Goal: Information Seeking & Learning: Find specific fact

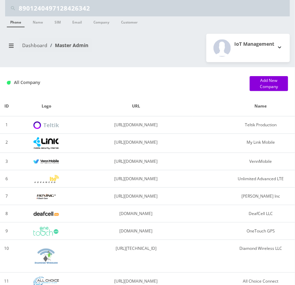
click at [111, 10] on input "8901240497128426342" at bounding box center [154, 8] width 270 height 13
click at [110, 10] on input "8901240497128426342" at bounding box center [154, 8] width 270 height 13
paste input "[PERSON_NAME]"
type input "[PERSON_NAME]"
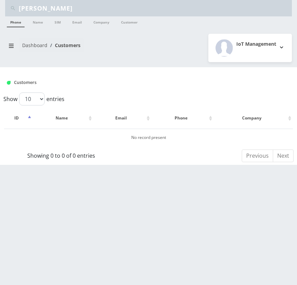
click at [38, 25] on link "Name" at bounding box center [37, 21] width 17 height 10
click at [55, 10] on input "[PERSON_NAME]" at bounding box center [155, 8] width 272 height 13
click at [126, 21] on link "Customer" at bounding box center [130, 21] width 24 height 11
click at [106, 5] on input "[PERSON_NAME]" at bounding box center [155, 8] width 272 height 13
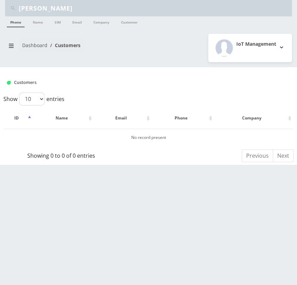
click at [106, 5] on input "[PERSON_NAME]" at bounding box center [155, 8] width 272 height 13
click at [40, 24] on link "Name" at bounding box center [37, 21] width 17 height 11
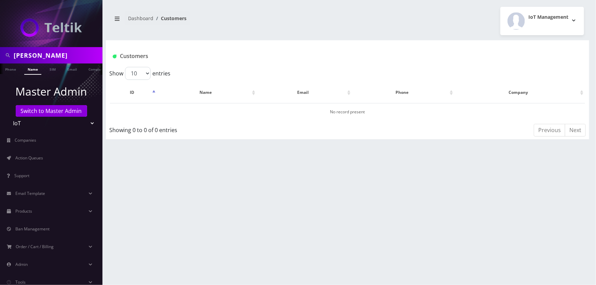
click at [53, 124] on select "Teltik Production My Link Mobile VennMobile Unlimited Advanced LTE [PERSON_NAME…" at bounding box center [51, 123] width 87 height 13
select select "1"
click at [8, 117] on select "Teltik Production My Link Mobile VennMobile Unlimited Advanced LTE Rexing Inc D…" at bounding box center [51, 123] width 87 height 13
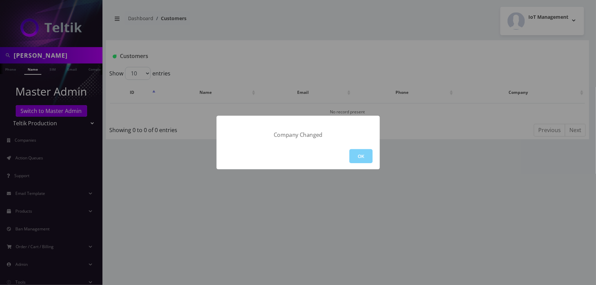
click at [297, 153] on button "OK" at bounding box center [360, 156] width 23 height 14
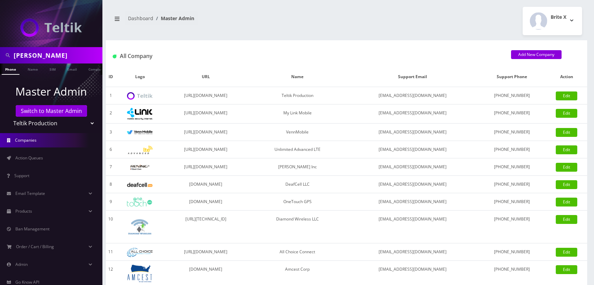
click at [31, 71] on link "Name" at bounding box center [32, 69] width 17 height 11
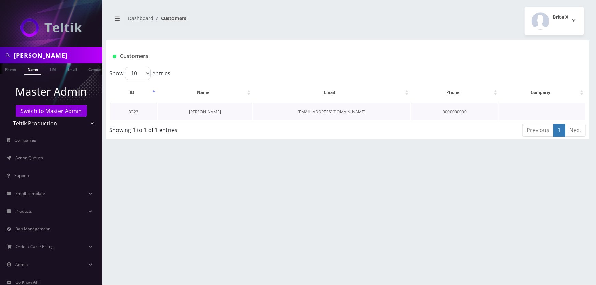
click at [204, 111] on link "[PERSON_NAME]" at bounding box center [205, 112] width 32 height 6
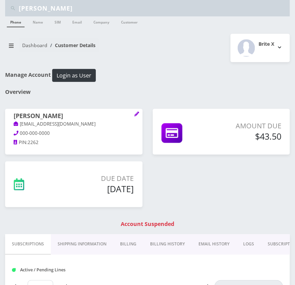
click at [144, 59] on div "Dashboard Customer Details Brite X Logout" at bounding box center [147, 48] width 295 height 28
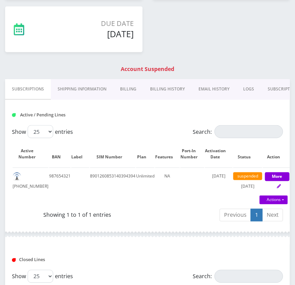
scroll to position [93, 0]
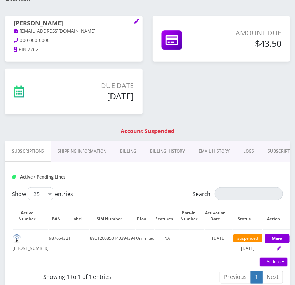
click at [89, 154] on link "Shipping Information" at bounding box center [82, 151] width 62 height 20
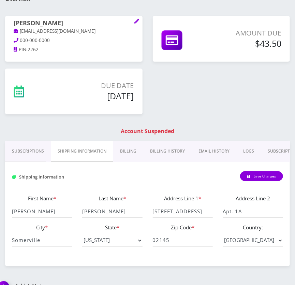
click at [167, 151] on link "Billing History" at bounding box center [167, 151] width 48 height 20
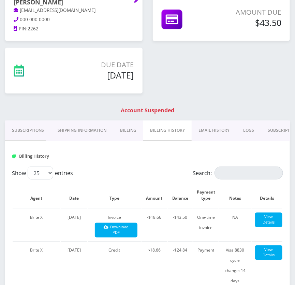
scroll to position [124, 0]
